Goal: Download file/media

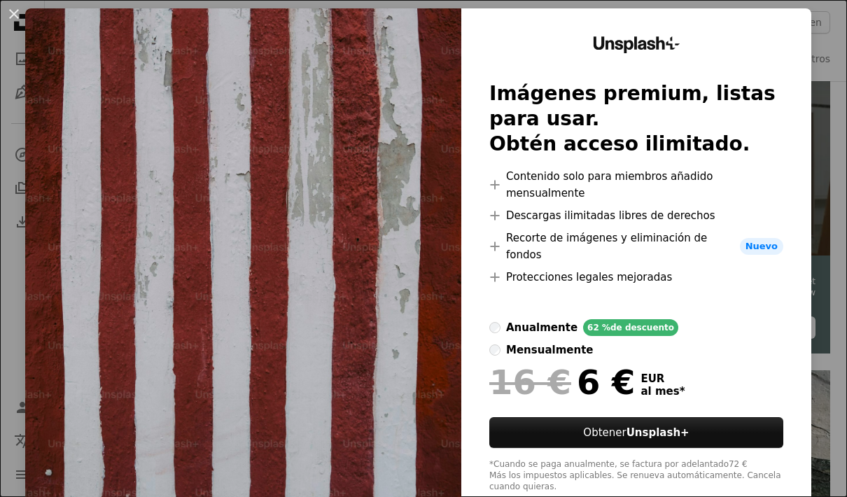
scroll to position [25, 0]
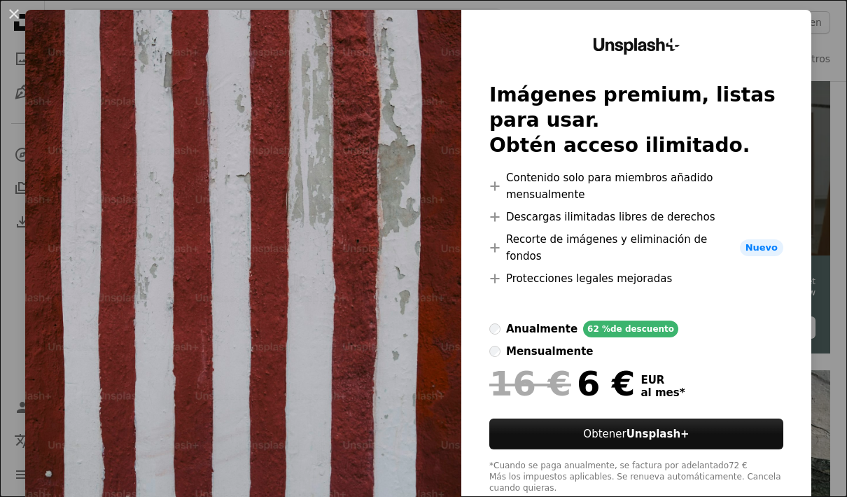
click at [752, 480] on div "An X shape Unsplash+ Imágenes premium, listas para usar. Obtén acceso ilimitado…" at bounding box center [423, 248] width 847 height 497
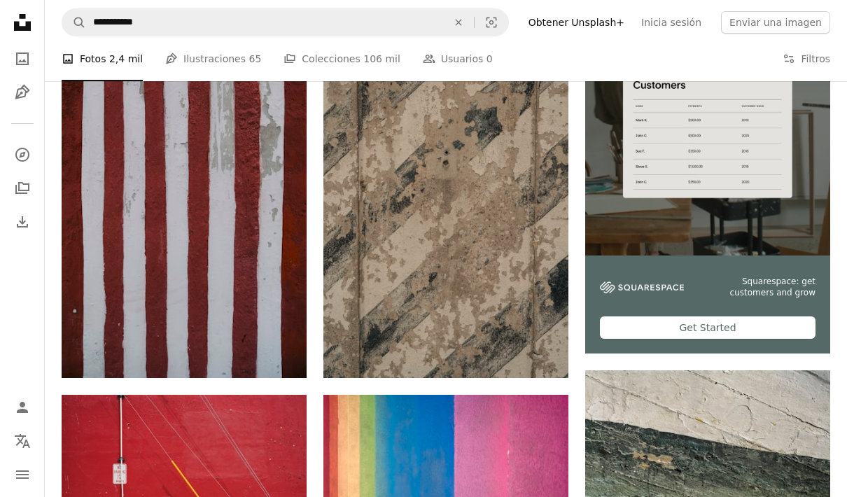
scroll to position [331, 0]
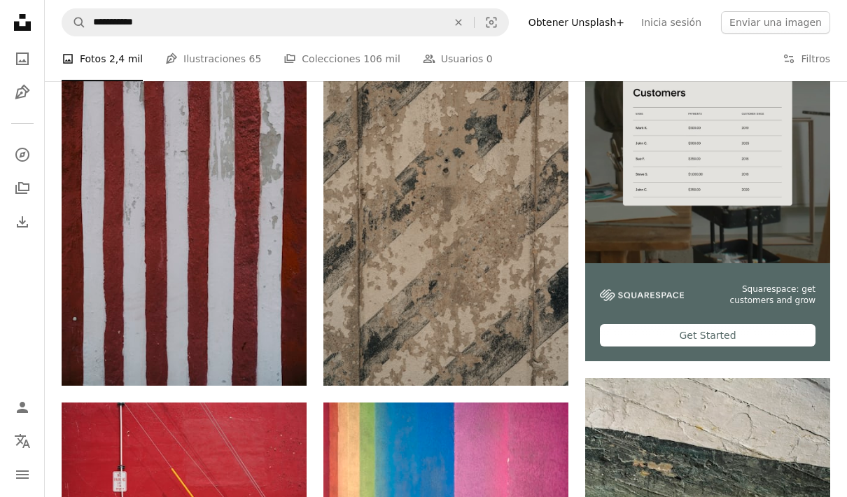
click at [247, 282] on img at bounding box center [184, 202] width 245 height 368
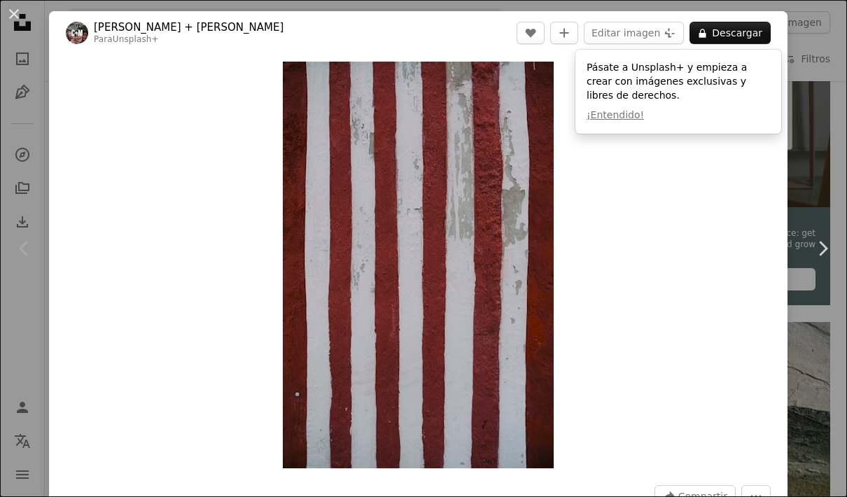
click at [814, 195] on link "Chevron right" at bounding box center [822, 248] width 49 height 134
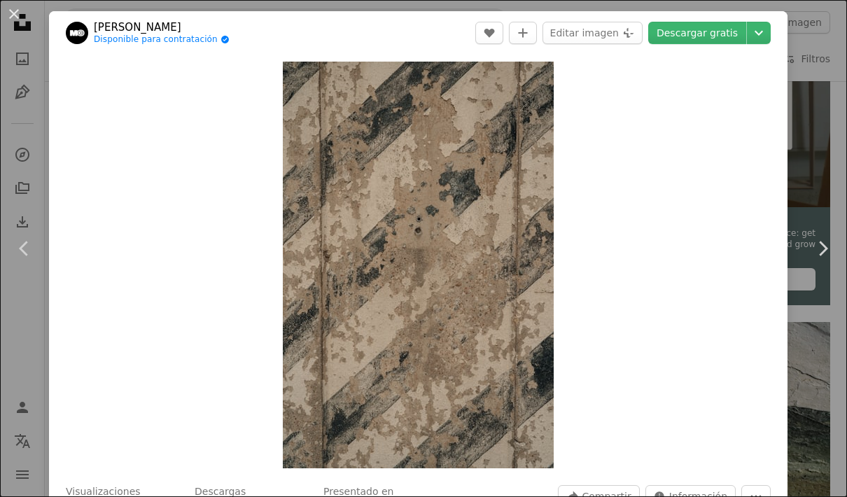
click at [810, 224] on link "Chevron right" at bounding box center [822, 248] width 49 height 134
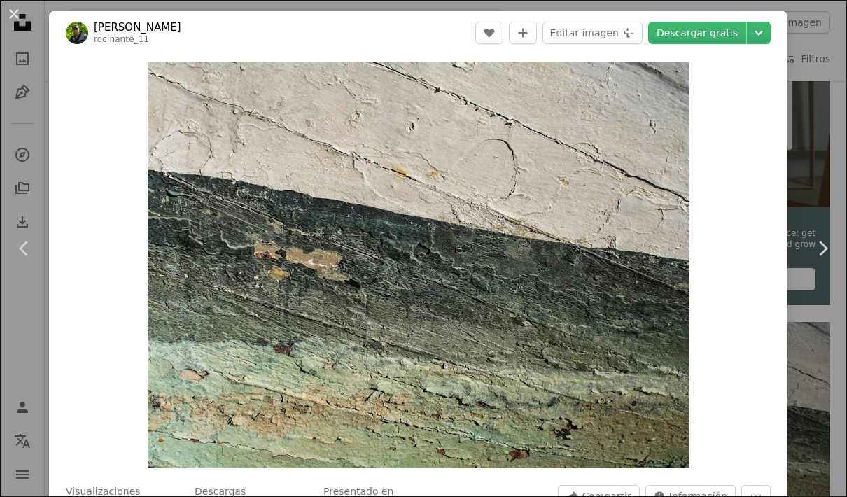
click at [818, 137] on div "An X shape Chevron left Chevron right [PERSON_NAME] rocinante_11 A heart A plus…" at bounding box center [423, 248] width 847 height 497
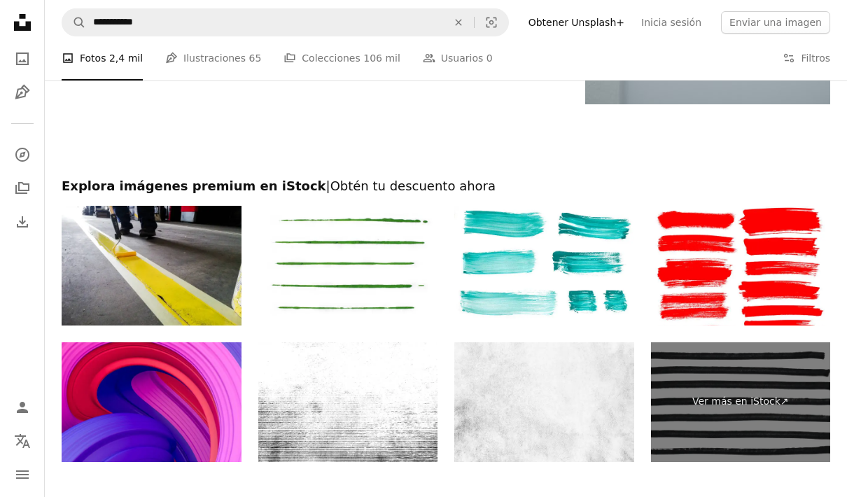
scroll to position [2229, 0]
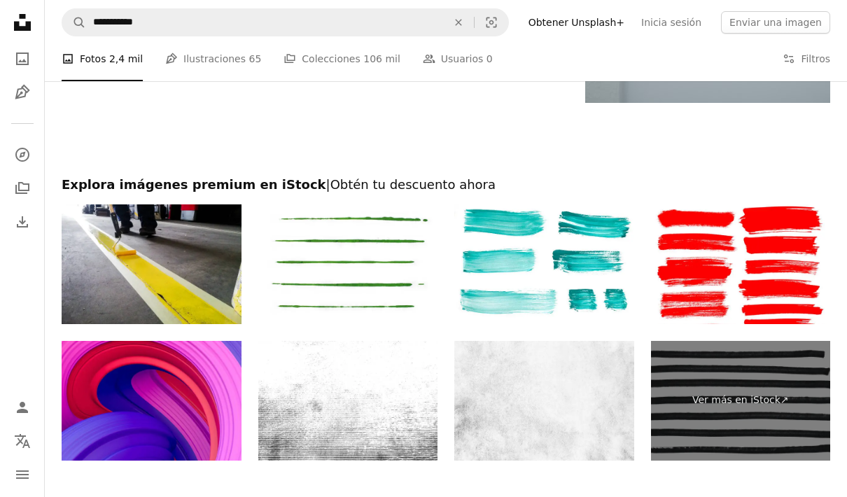
click at [574, 247] on img at bounding box center [545, 265] width 180 height 120
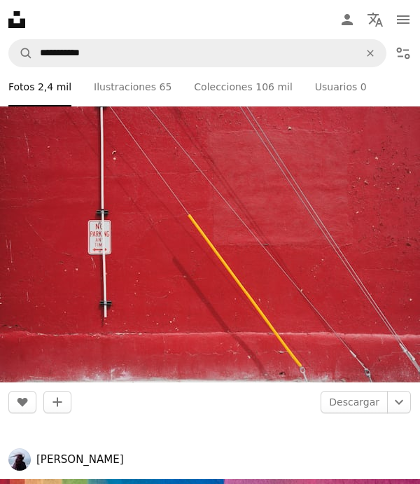
scroll to position [3232, 0]
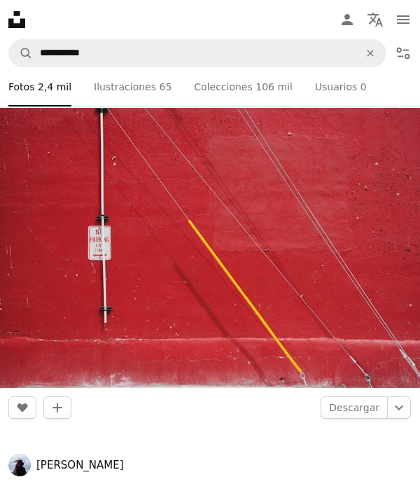
click at [370, 49] on icon "An X shape" at bounding box center [370, 53] width 31 height 11
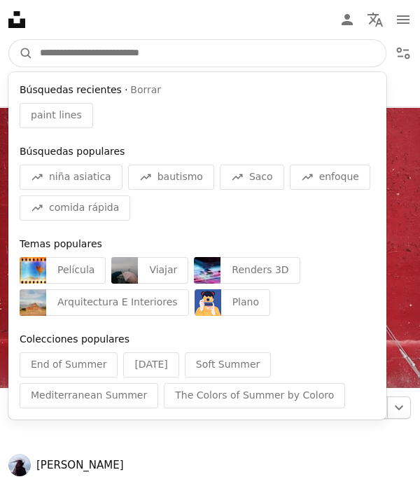
scroll to position [3233, 0]
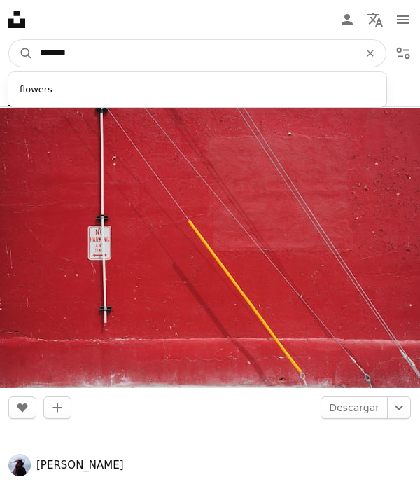
type input "*******"
click at [21, 53] on button "A magnifying glass" at bounding box center [21, 53] width 24 height 27
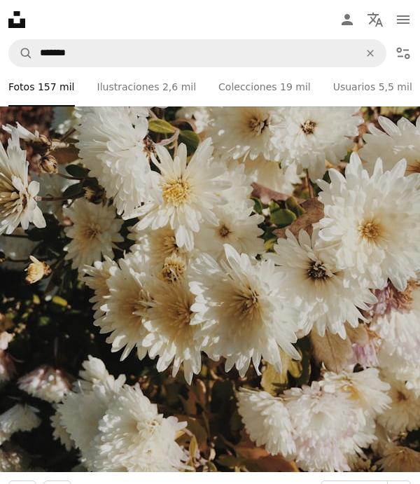
scroll to position [10019, 0]
click at [316, 300] on img at bounding box center [210, 192] width 420 height 560
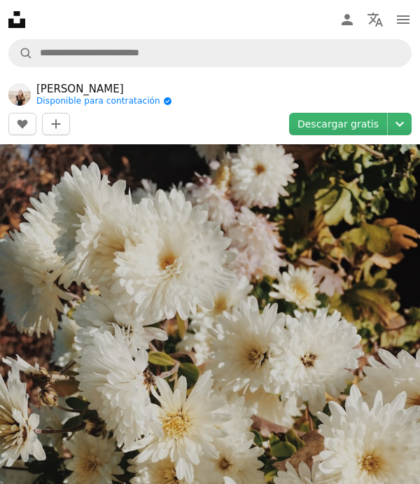
click at [364, 120] on link "Descargar gratis" at bounding box center [338, 124] width 98 height 22
